Goal: Submit feedback/report problem: Submit feedback/report problem

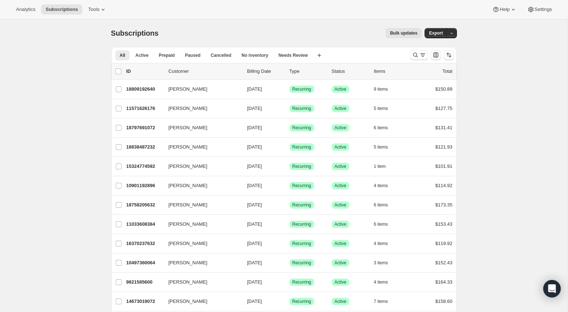
click at [102, 0] on div "Analytics Subscriptions Tools Help Settings" at bounding box center [284, 9] width 568 height 19
click at [103, 6] on icon at bounding box center [102, 9] width 7 height 7
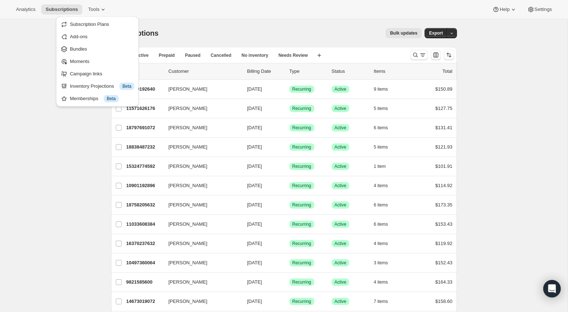
click at [281, 15] on div "Analytics Subscriptions Tools Help Settings" at bounding box center [284, 9] width 568 height 19
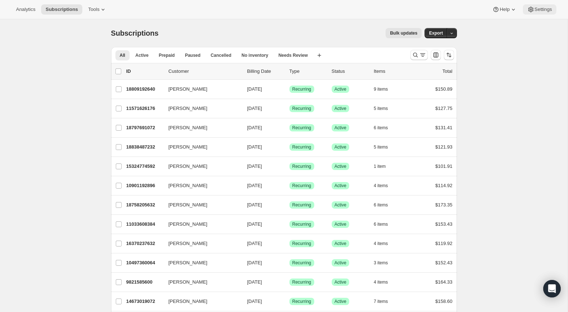
click at [537, 9] on span "Settings" at bounding box center [542, 10] width 17 height 6
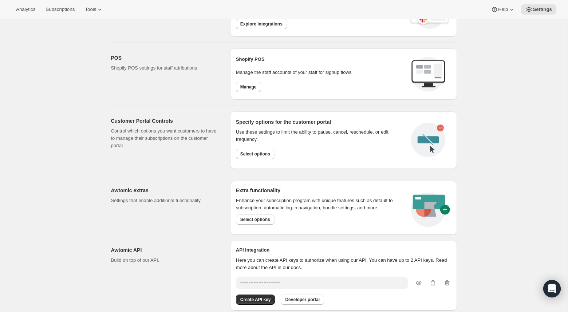
scroll to position [280, 0]
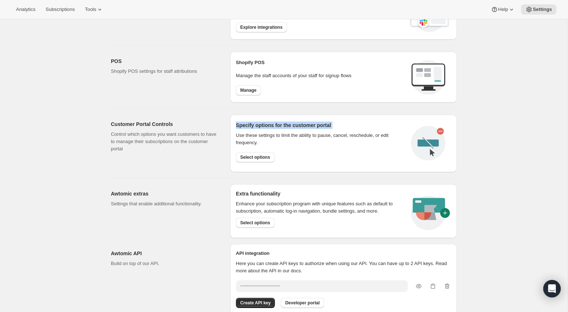
drag, startPoint x: 235, startPoint y: 125, endPoint x: 346, endPoint y: 127, distance: 110.3
click at [346, 128] on div "Specify options for the customer portal Use these settings to limit the ability…" at bounding box center [320, 144] width 169 height 44
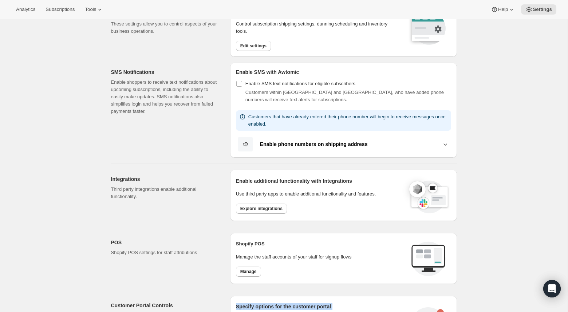
scroll to position [0, 0]
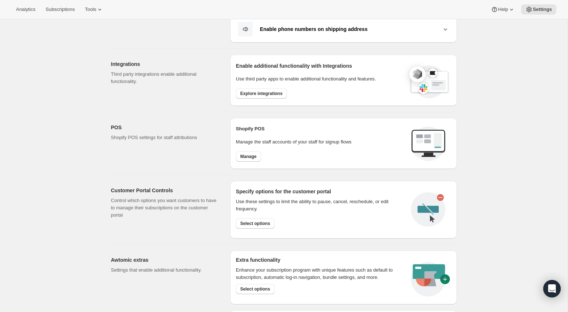
click at [482, 224] on div "Settings. This page is ready Settings Email Customization Customize subscriptio…" at bounding box center [283, 104] width 567 height 596
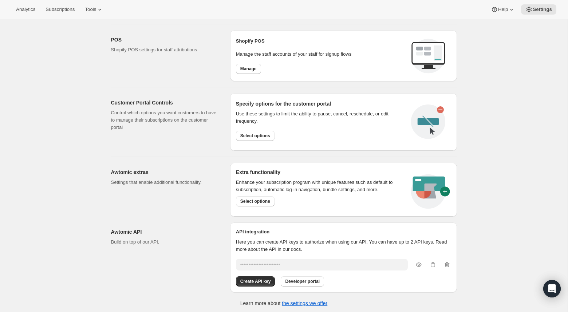
scroll to position [301, 0]
click at [266, 139] on button "Select options" at bounding box center [255, 136] width 39 height 10
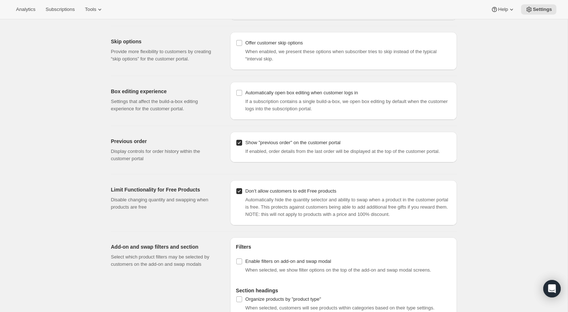
scroll to position [648, 0]
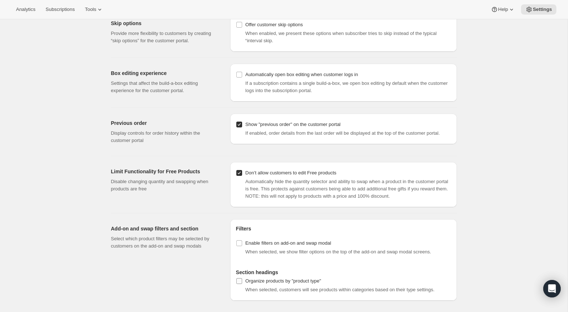
click at [240, 280] on input "Organize products by "product type"" at bounding box center [239, 281] width 6 height 6
click at [241, 282] on input "Organize products by "product type"" at bounding box center [239, 281] width 6 height 6
checkbox input "false"
click at [553, 289] on icon "Open Intercom Messenger" at bounding box center [551, 288] width 8 height 9
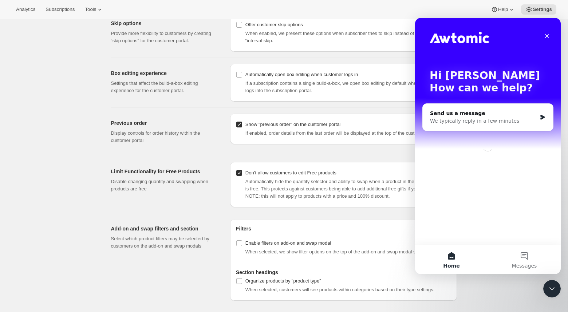
scroll to position [0, 0]
click at [491, 122] on div "We typically reply in a few minutes" at bounding box center [483, 121] width 107 height 8
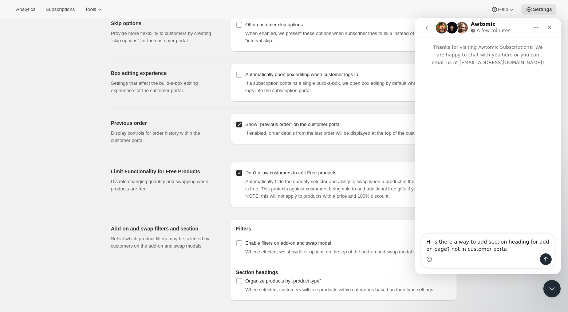
type textarea "Hi is there a way to add section heading for add-on page? not in customer portal"
